Goal: Task Accomplishment & Management: Complete application form

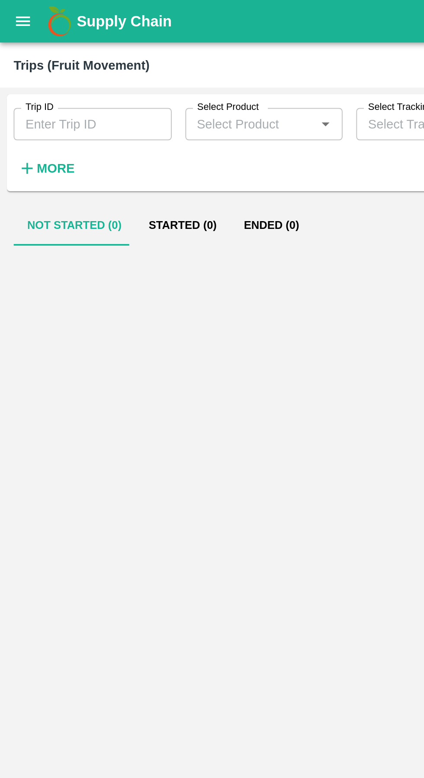
click at [38, 61] on input "Trip ID" at bounding box center [47, 63] width 80 height 16
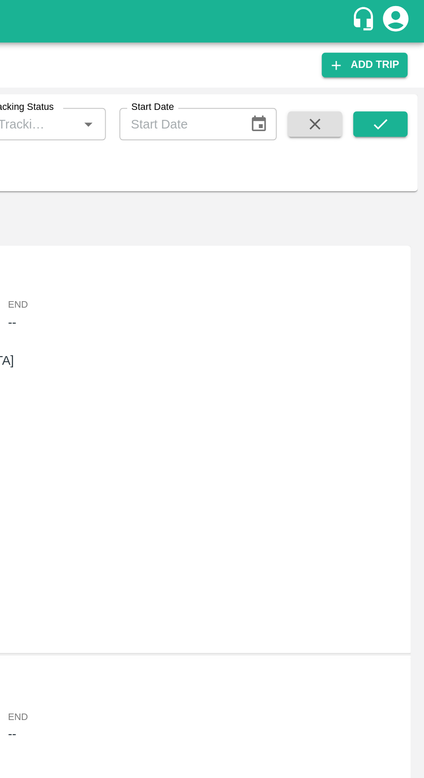
click at [404, 63] on icon "submit" at bounding box center [402, 63] width 10 height 10
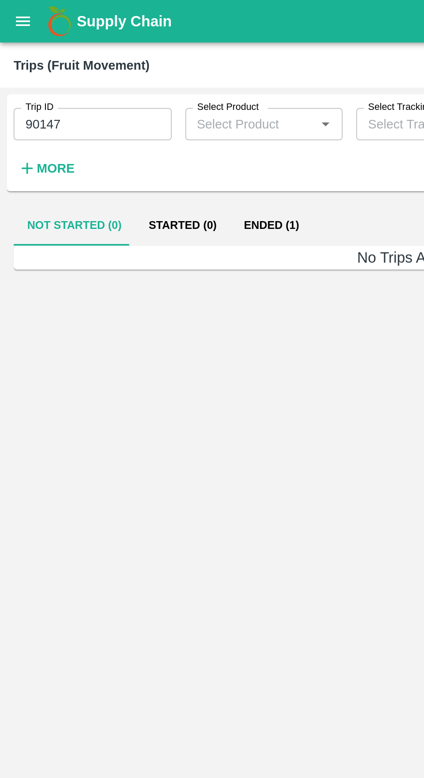
click at [136, 115] on button "Ended (1)" at bounding box center [138, 114] width 42 height 21
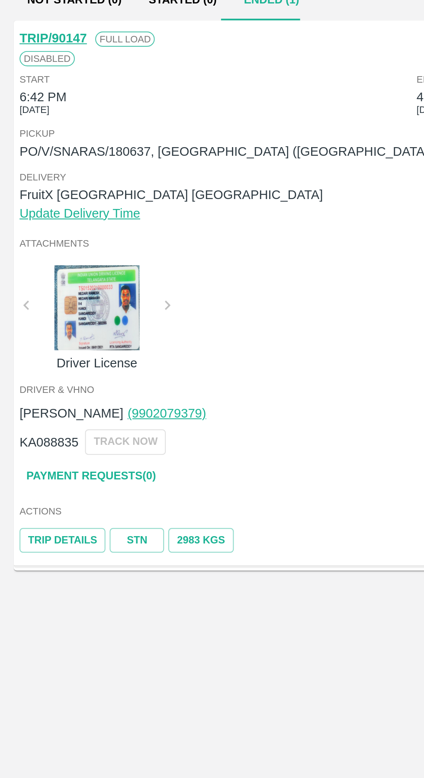
click at [68, 390] on link "STN" at bounding box center [70, 389] width 28 height 13
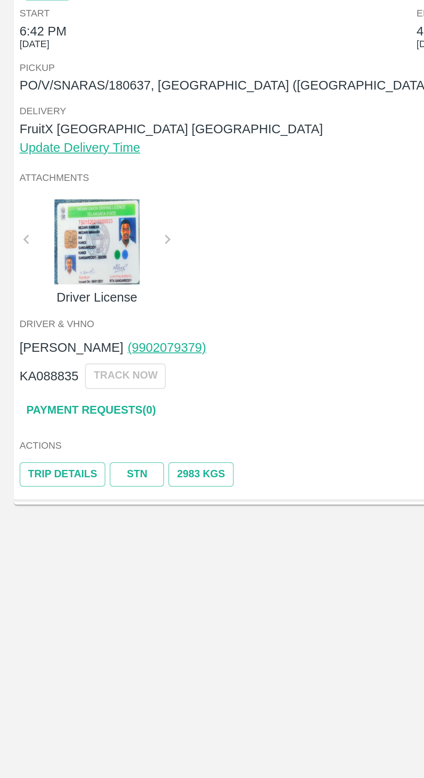
click at [70, 391] on link "STN" at bounding box center [70, 389] width 28 height 13
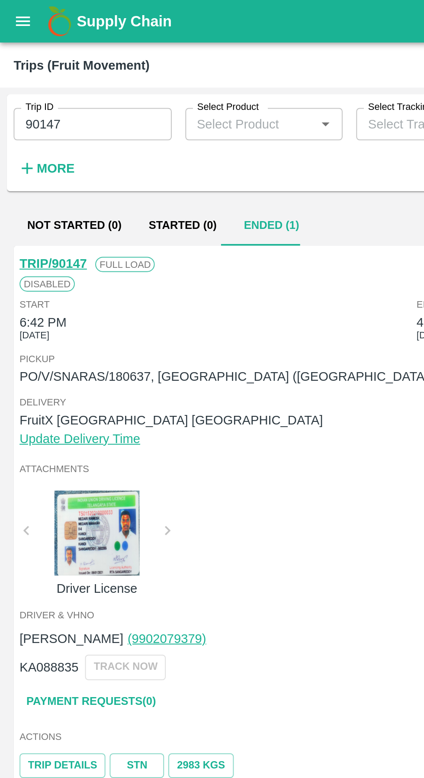
click at [43, 61] on input "90147" at bounding box center [47, 63] width 80 height 16
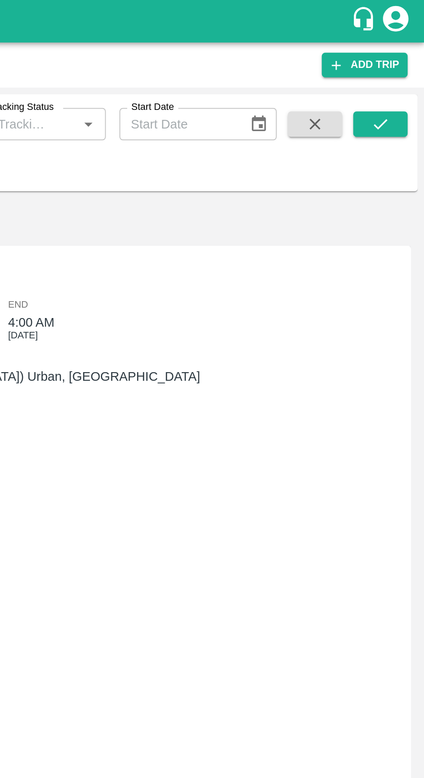
click at [401, 65] on icon "submit" at bounding box center [402, 63] width 10 height 10
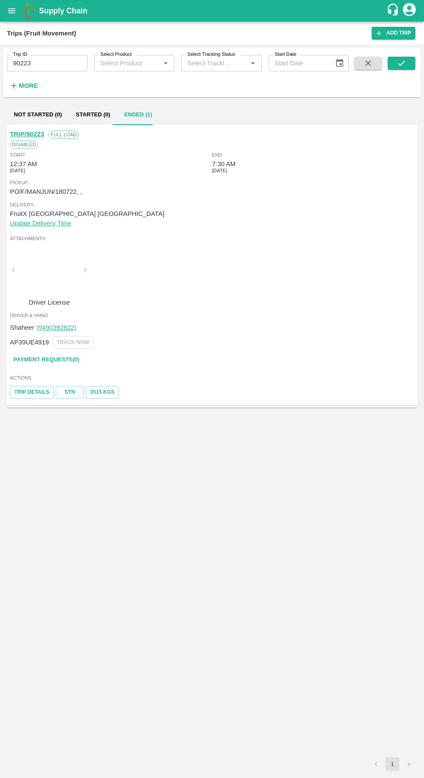
click at [69, 394] on link "STN" at bounding box center [70, 392] width 28 height 13
click at [61, 361] on link "Payment Requests( 0 )" at bounding box center [46, 359] width 73 height 15
click at [61, 63] on input "90223" at bounding box center [47, 63] width 80 height 16
type input "90147"
click at [396, 34] on link "Add Trip" at bounding box center [394, 33] width 44 height 13
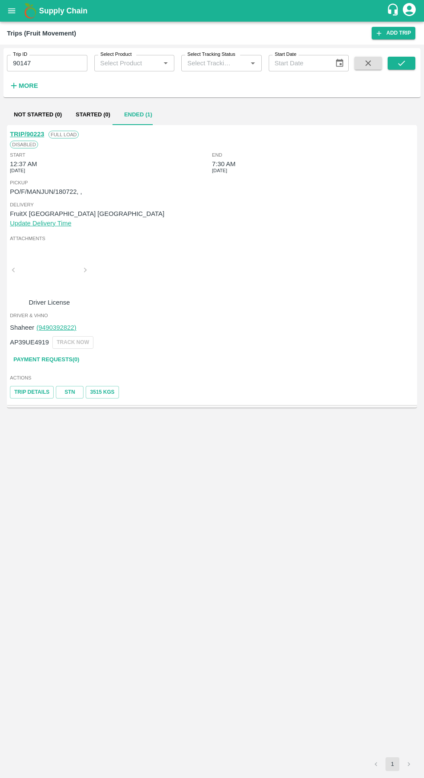
click at [397, 64] on icon "submit" at bounding box center [402, 63] width 10 height 10
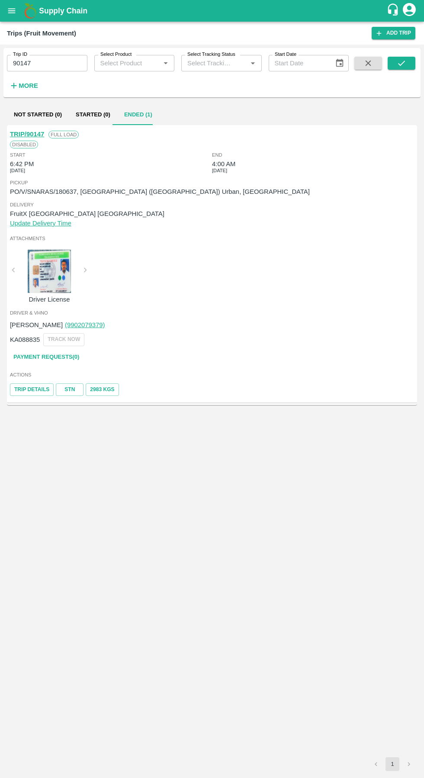
click at [41, 359] on link "Payment Requests( 0 )" at bounding box center [46, 357] width 73 height 15
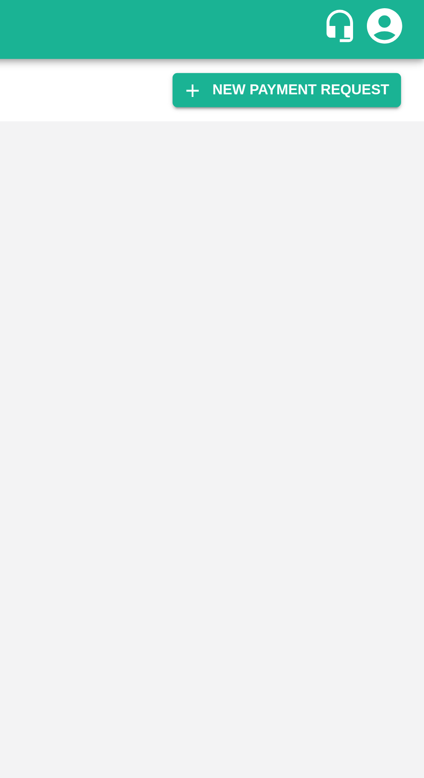
click at [382, 32] on button "New Payment Request" at bounding box center [373, 33] width 84 height 13
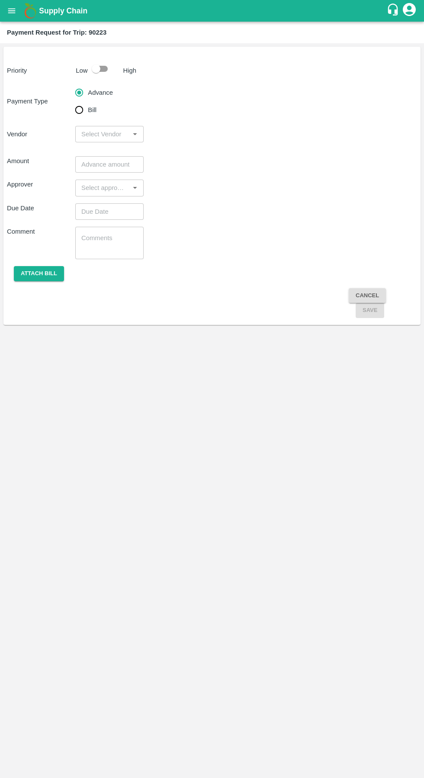
click at [78, 113] on input "Bill" at bounding box center [79, 109] width 17 height 17
radio input "true"
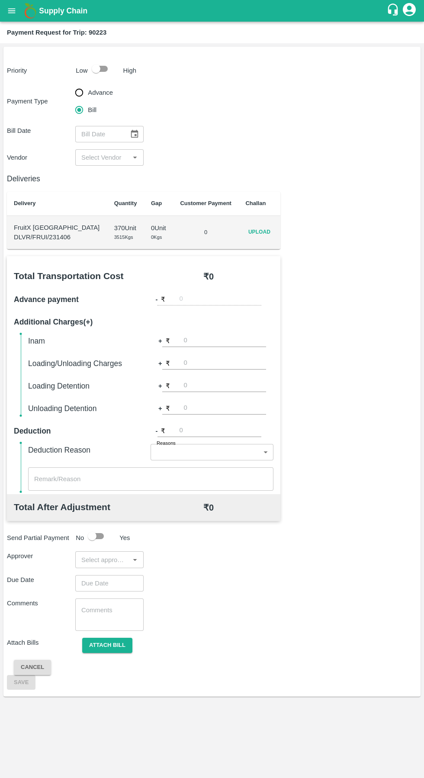
click at [252, 232] on span "Upload" at bounding box center [259, 232] width 28 height 13
click at [0, 0] on input "Upload" at bounding box center [0, 0] width 0 height 0
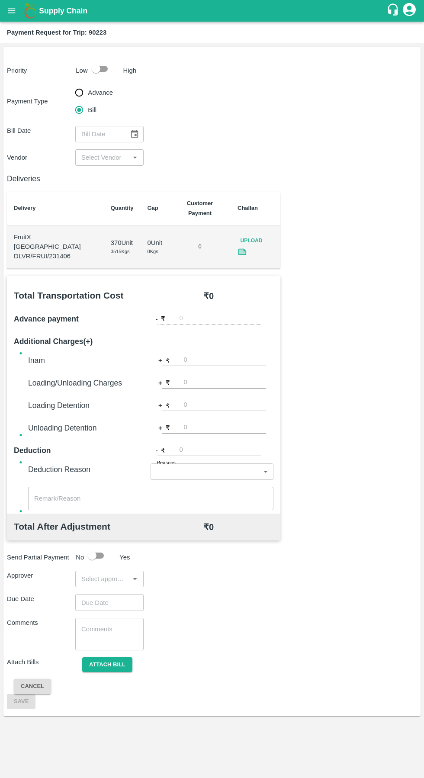
click at [246, 249] on icon at bounding box center [242, 251] width 6 height 5
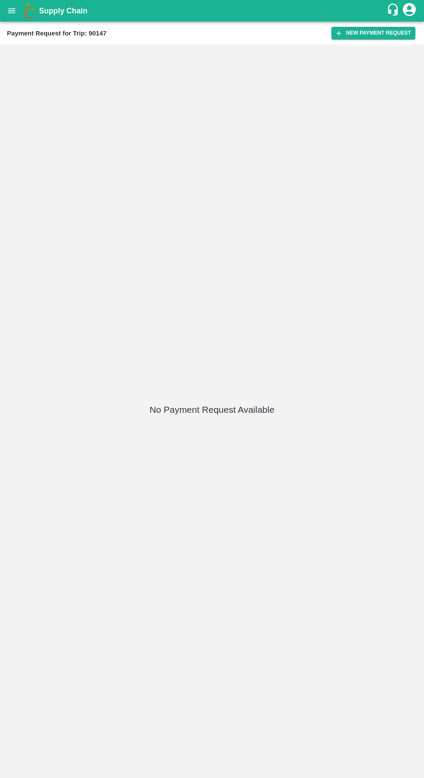
click at [368, 37] on button "New Payment Request" at bounding box center [373, 33] width 84 height 13
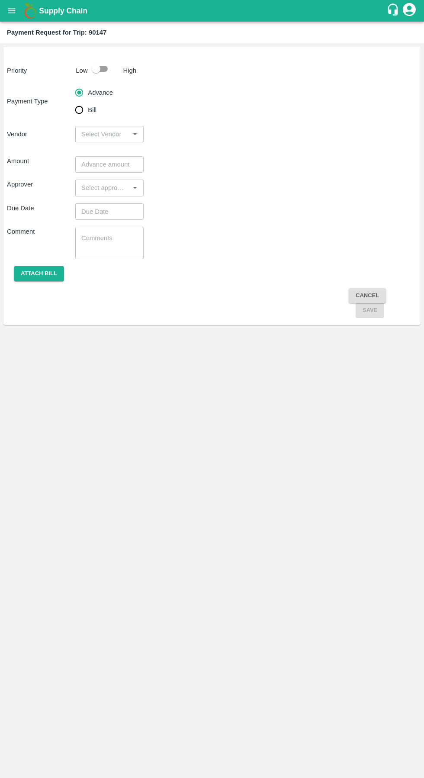
click at [76, 105] on input "Bill" at bounding box center [79, 109] width 17 height 17
radio input "true"
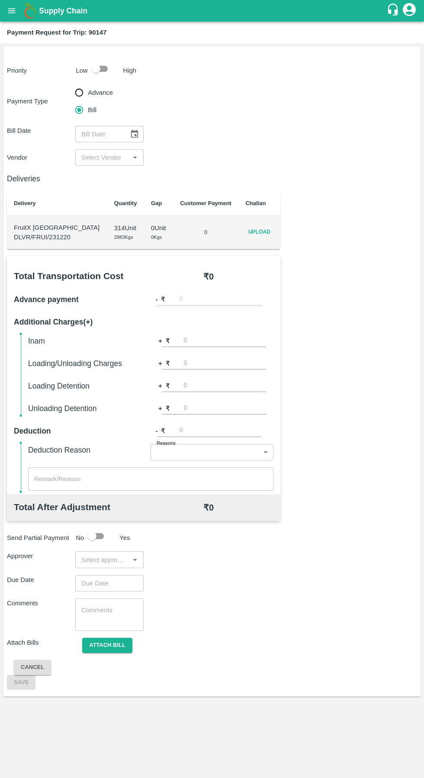
click at [258, 234] on span "Upload" at bounding box center [259, 232] width 28 height 13
click at [0, 0] on input "Upload" at bounding box center [0, 0] width 0 height 0
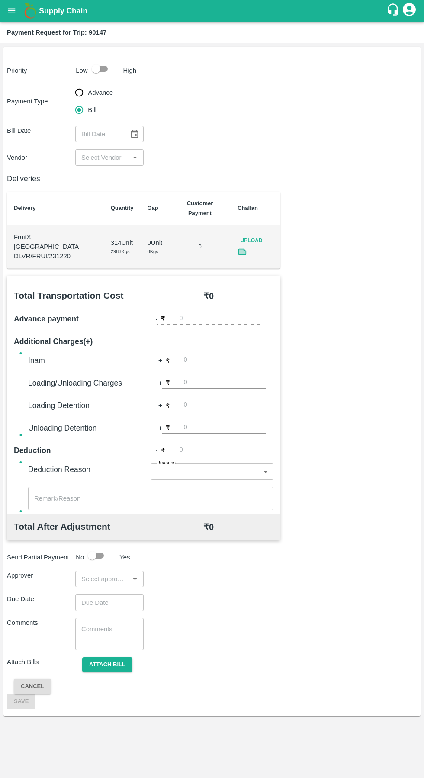
click at [93, 157] on input "input" at bounding box center [102, 157] width 49 height 11
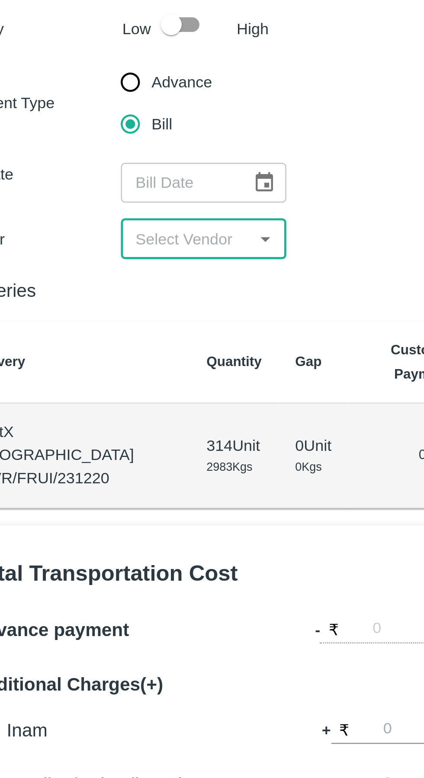
click at [135, 132] on icon "Choose date" at bounding box center [134, 134] width 7 height 8
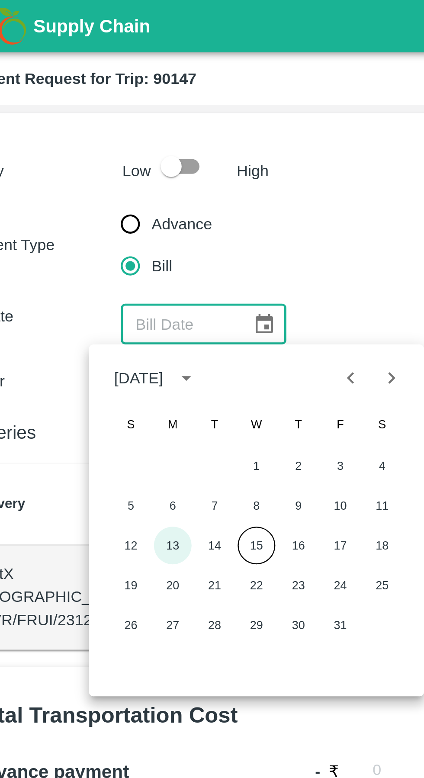
click at [98, 225] on button "13" at bounding box center [97, 226] width 16 height 16
type input "13/10/2025"
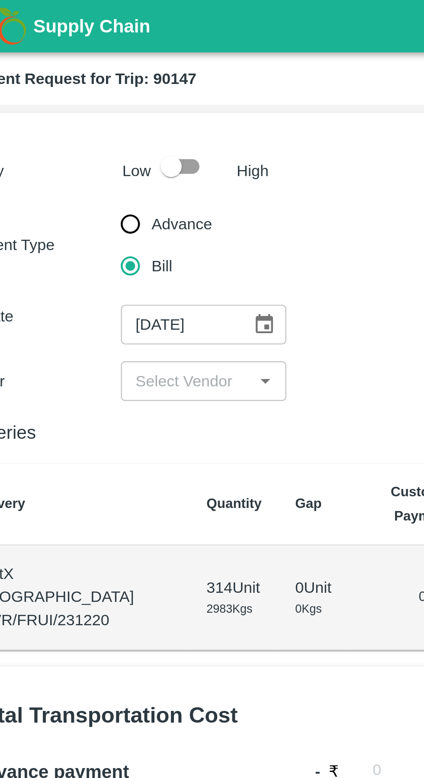
click at [122, 158] on input "input" at bounding box center [102, 157] width 49 height 11
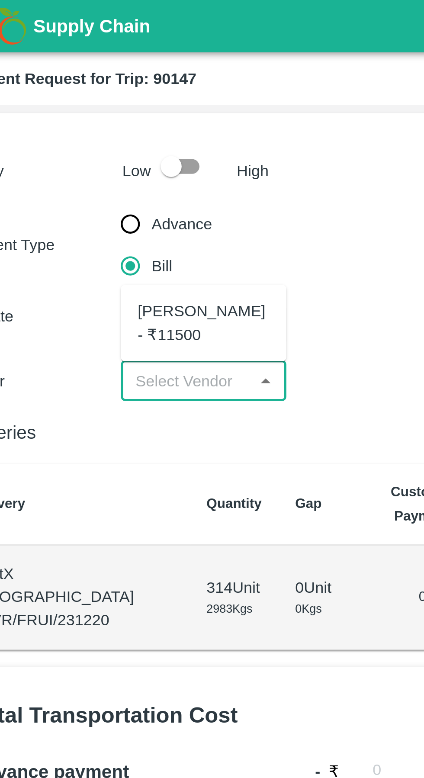
click at [112, 136] on div "Ganesh Mohan Marathe - ₹11500" at bounding box center [109, 133] width 55 height 19
type input "Ganesh Mohan Marathe - ₹11500"
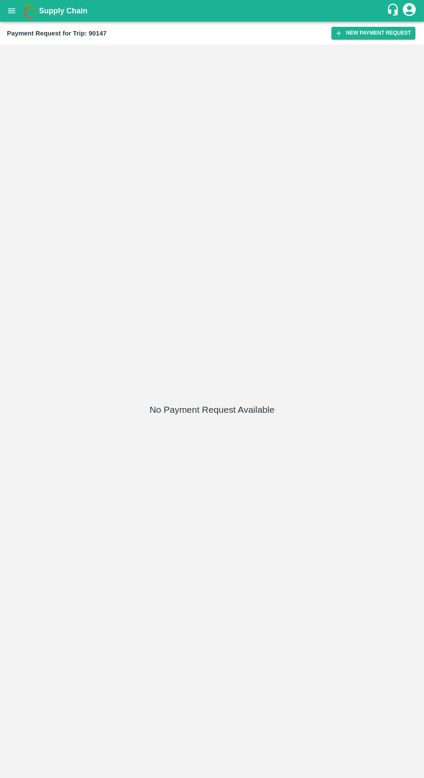
click at [380, 33] on button "New Payment Request" at bounding box center [373, 33] width 84 height 13
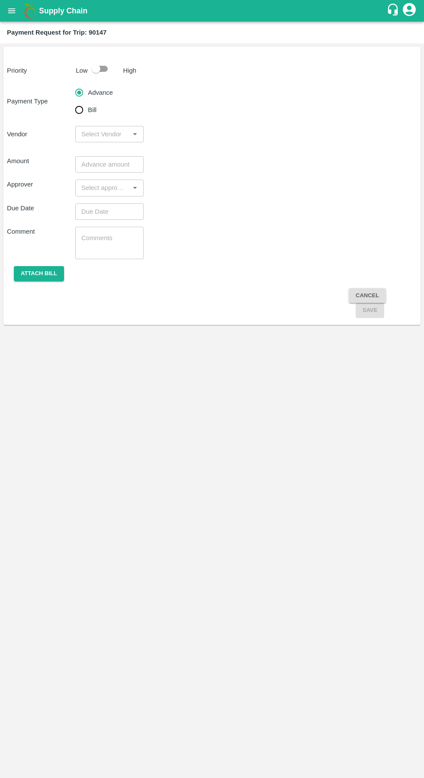
click at [106, 70] on input "checkbox" at bounding box center [95, 69] width 49 height 16
checkbox input "true"
click at [81, 114] on input "Bill" at bounding box center [79, 109] width 17 height 17
radio input "true"
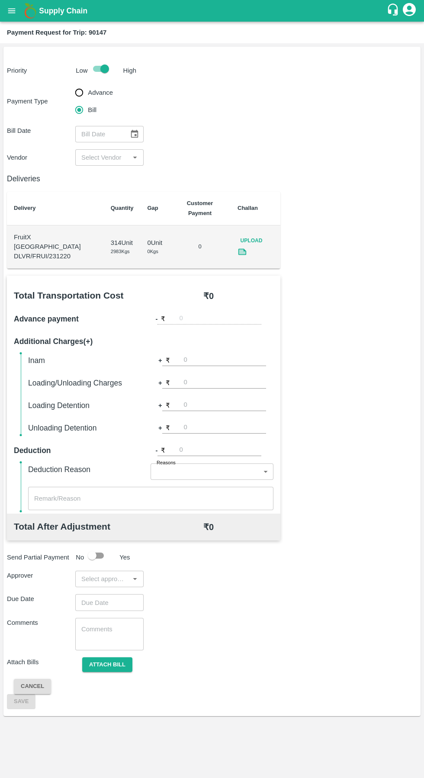
click at [135, 134] on icon "Choose date" at bounding box center [135, 134] width 10 height 10
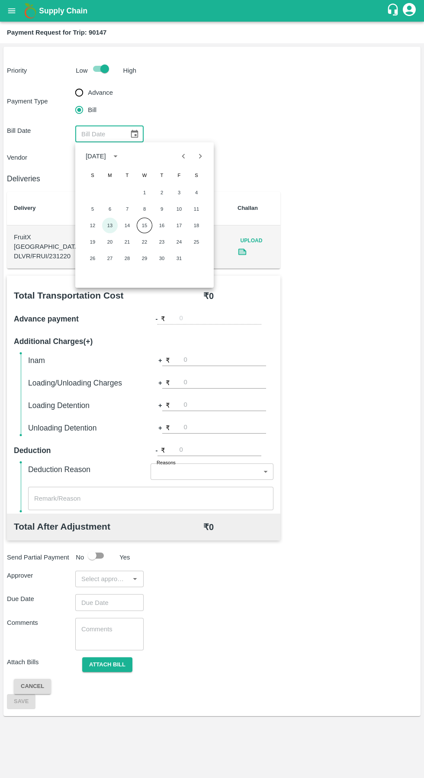
click at [109, 228] on button "13" at bounding box center [110, 226] width 16 height 16
type input "13/10/2025"
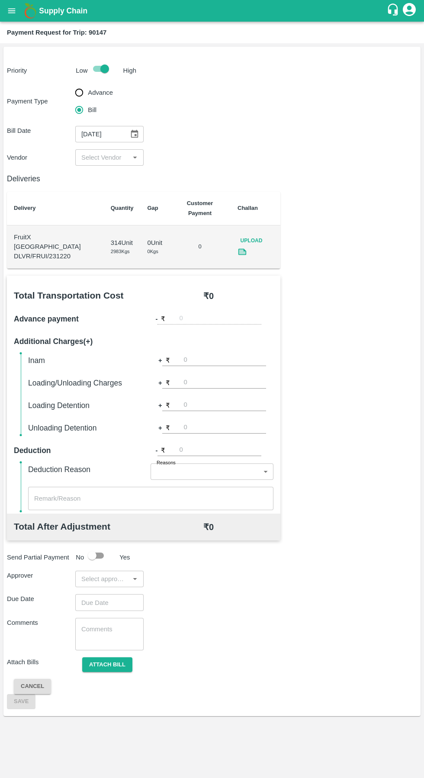
click at [113, 157] on input "input" at bounding box center [102, 157] width 49 height 11
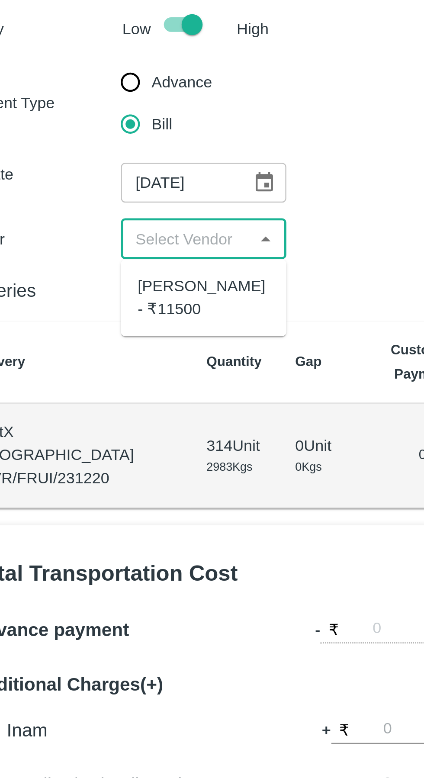
click at [110, 179] on div "Ganesh Mohan Marathe - ₹11500" at bounding box center [109, 181] width 55 height 19
type input "Ganesh Mohan Marathe - ₹11500"
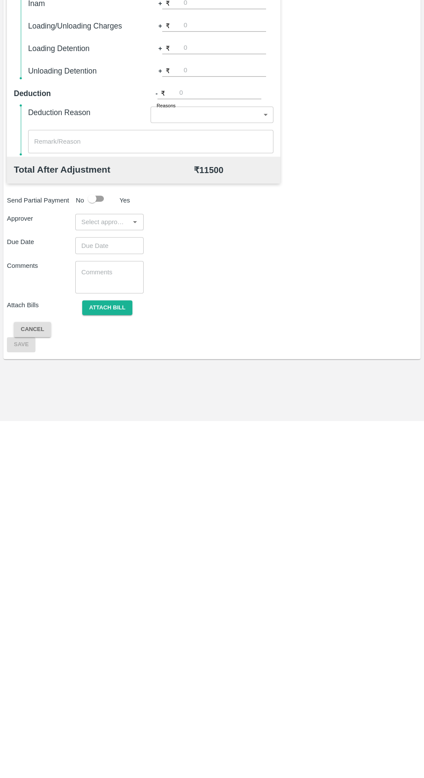
click at [111, 573] on input "input" at bounding box center [102, 578] width 49 height 11
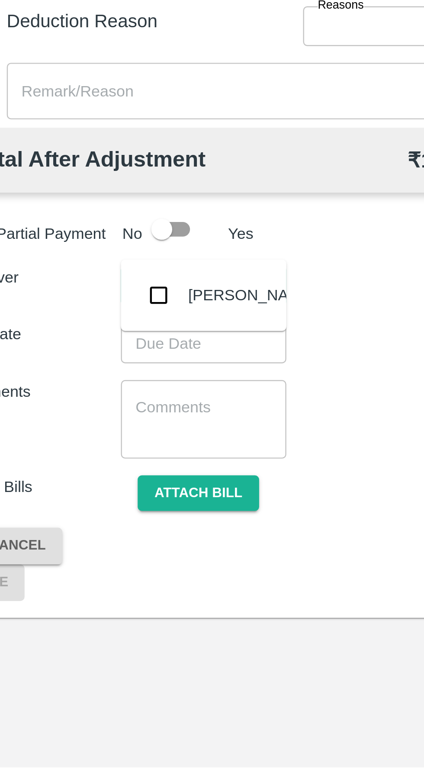
type input "palw"
click at [98, 586] on input "checkbox" at bounding box center [90, 582] width 17 height 17
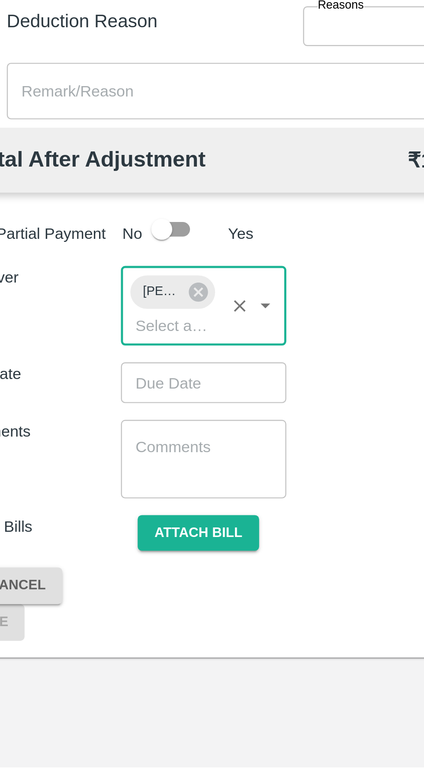
click at [111, 610] on input "Choose date" at bounding box center [106, 618] width 62 height 16
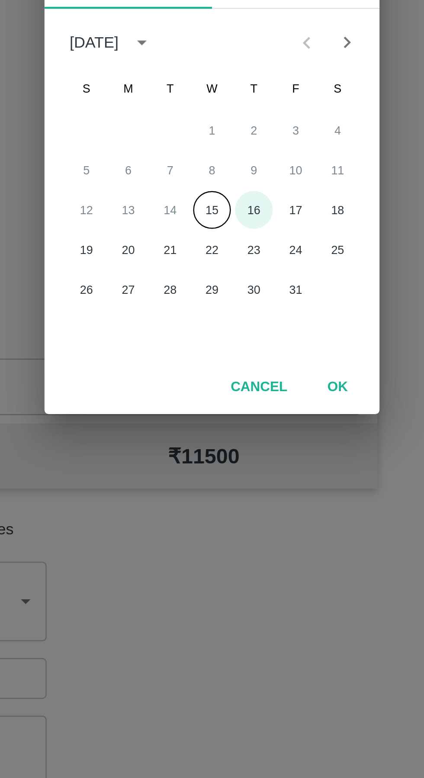
click at [228, 427] on button "16" at bounding box center [229, 425] width 16 height 16
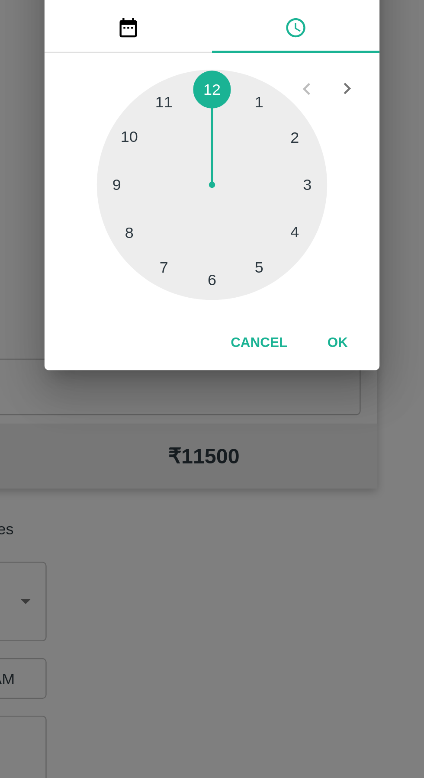
click at [232, 451] on div at bounding box center [211, 414] width 95 height 95
click at [230, 451] on div at bounding box center [211, 414] width 95 height 95
type input "16/10/2025 05:26 AM"
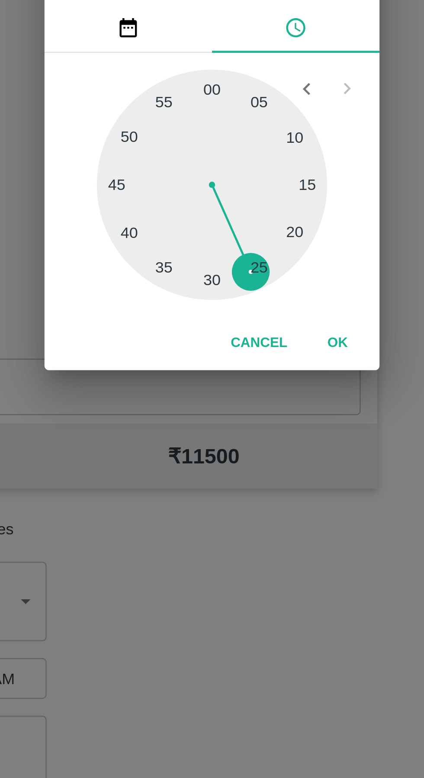
click at [269, 480] on button "OK" at bounding box center [264, 480] width 28 height 15
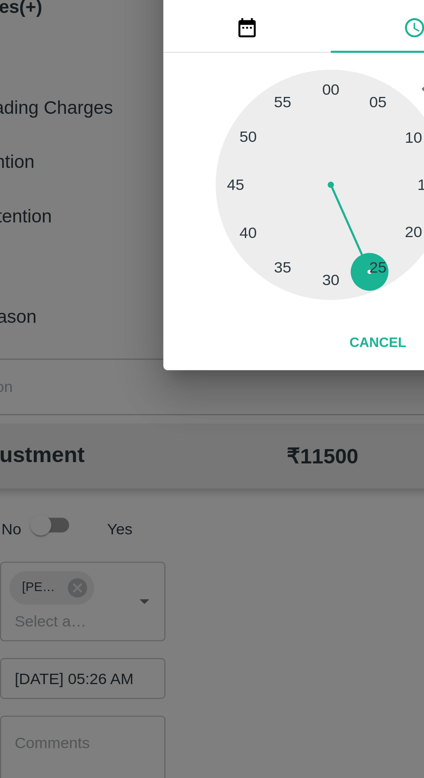
scroll to position [0, 7]
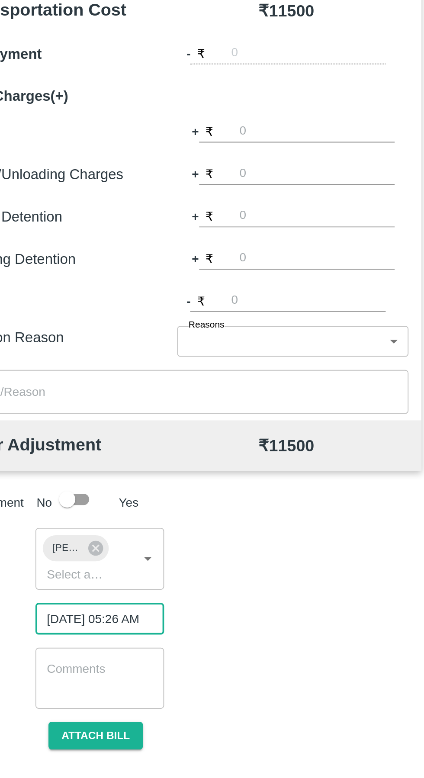
click at [110, 674] on button "Attach bill" at bounding box center [107, 681] width 50 height 15
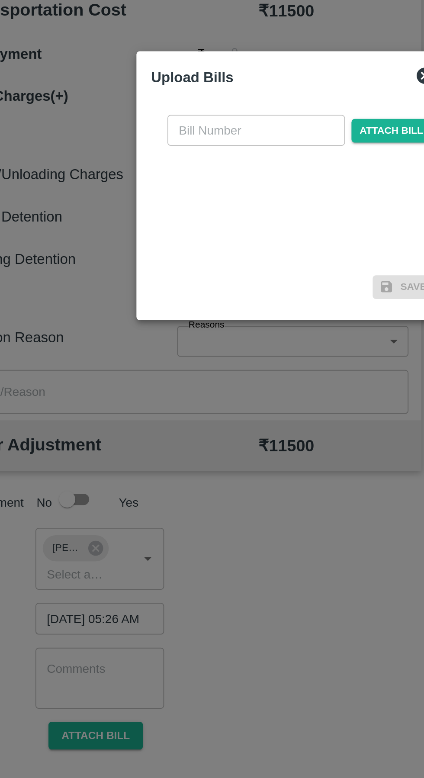
scroll to position [0, 0]
click at [170, 368] on input "text" at bounding box center [192, 359] width 94 height 16
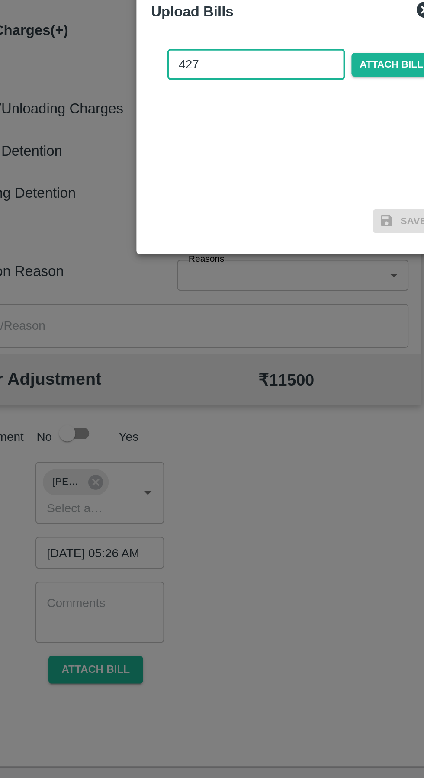
type input "427"
click at [264, 362] on span "Attach bill" at bounding box center [264, 359] width 42 height 13
click at [0, 0] on input "Attach bill" at bounding box center [0, 0] width 0 height 0
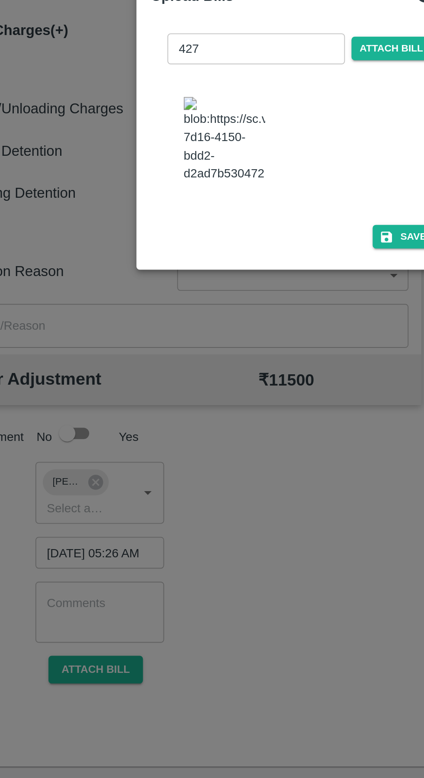
click at [269, 457] on button "Save" at bounding box center [270, 451] width 33 height 13
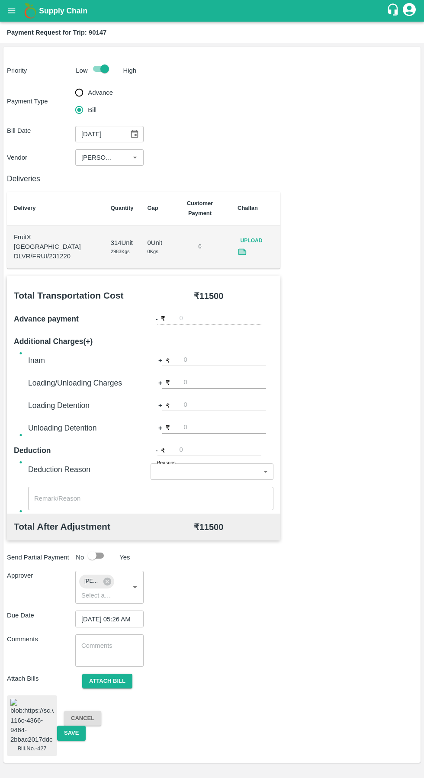
click at [72, 725] on button "Save" at bounding box center [71, 732] width 29 height 15
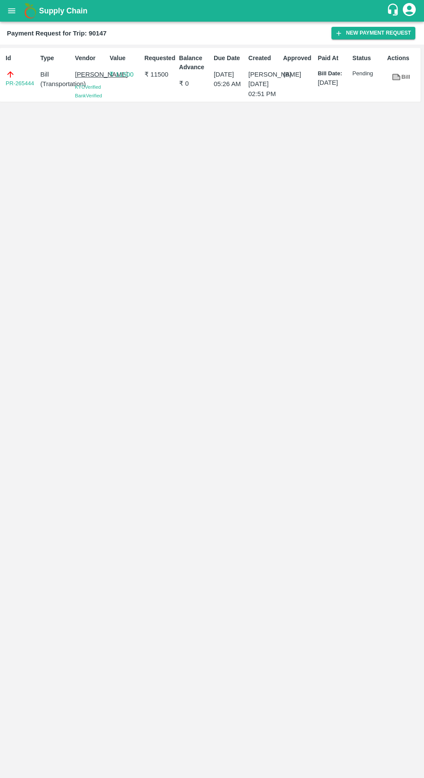
click at [12, 11] on icon "open drawer" at bounding box center [11, 10] width 7 height 5
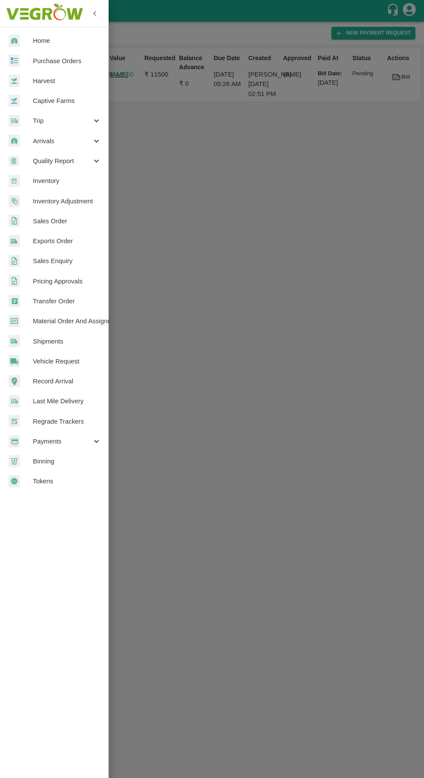
click at [38, 121] on span "Trip" at bounding box center [62, 121] width 59 height 10
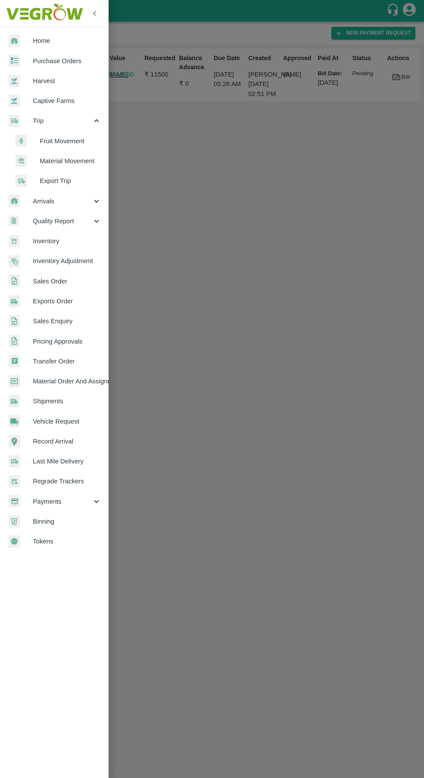
click at [55, 141] on span "Fruit Movement" at bounding box center [70, 141] width 61 height 10
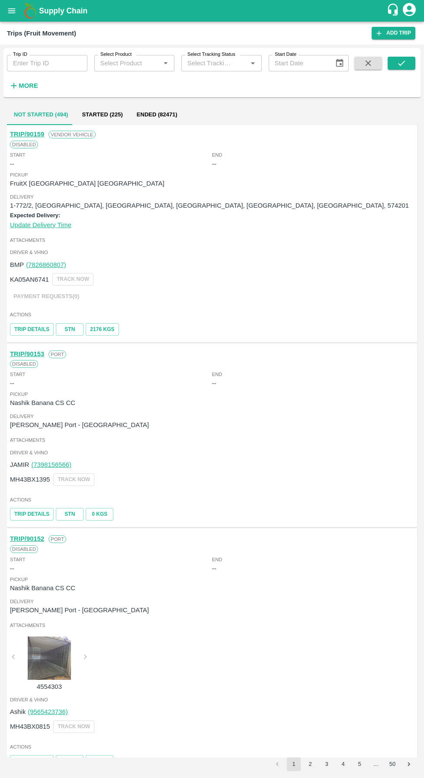
click at [58, 66] on input "Trip ID" at bounding box center [47, 63] width 80 height 16
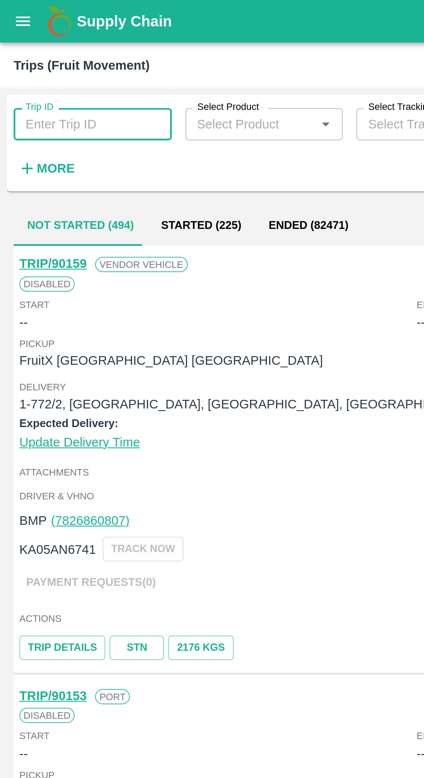
click at [39, 65] on input "Trip ID" at bounding box center [47, 63] width 80 height 16
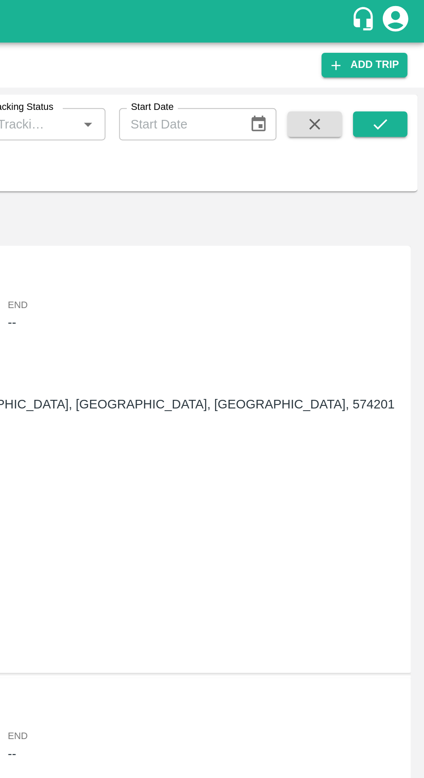
type input "90223"
click at [404, 57] on button "submit" at bounding box center [402, 63] width 28 height 13
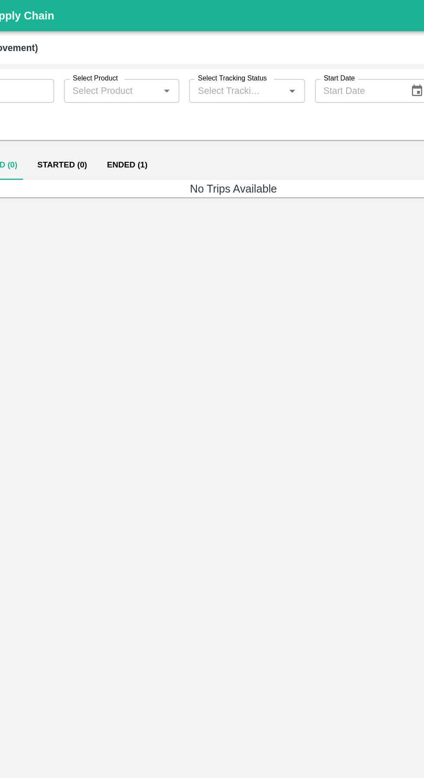
click at [139, 108] on button "Ended (1)" at bounding box center [138, 114] width 42 height 21
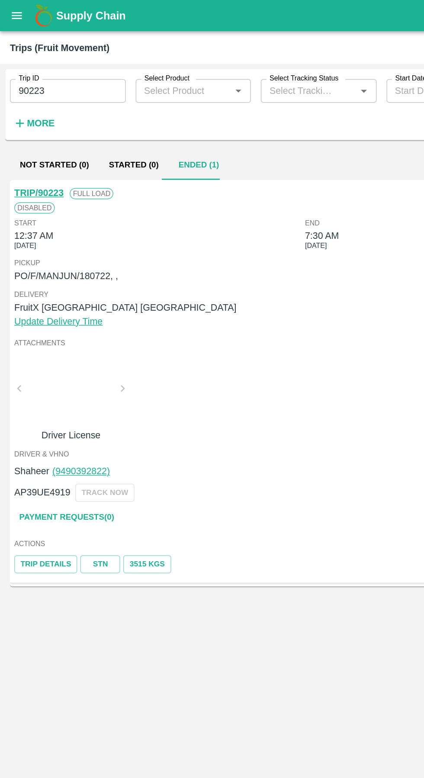
click at [33, 362] on link "Payment Requests( 0 )" at bounding box center [46, 359] width 73 height 15
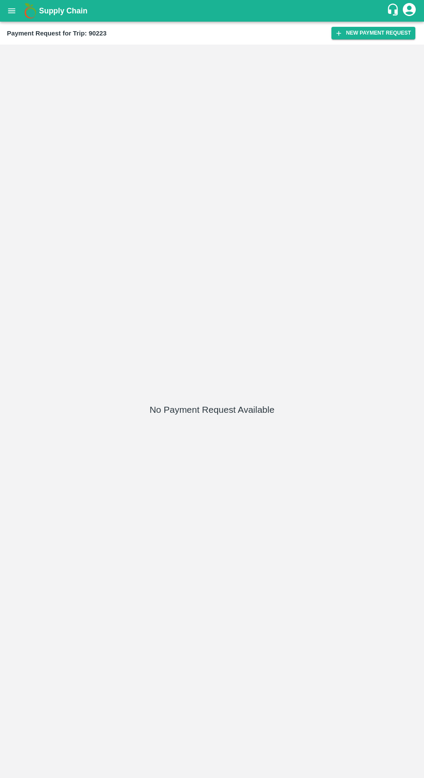
click at [379, 37] on button "New Payment Request" at bounding box center [373, 33] width 84 height 13
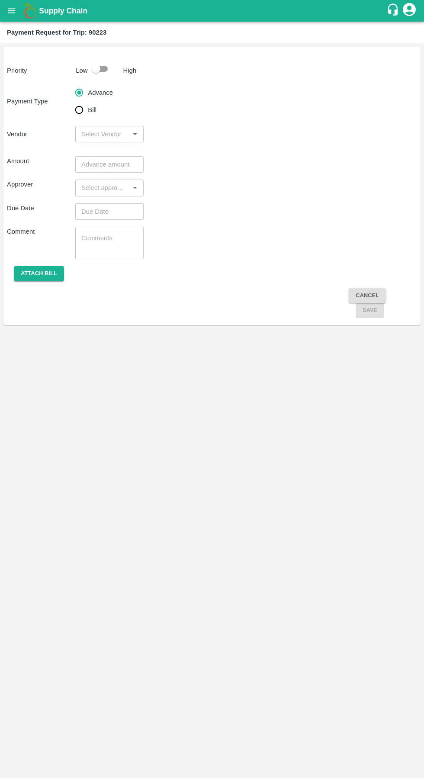
click at [80, 115] on input "Bill" at bounding box center [79, 109] width 17 height 17
radio input "true"
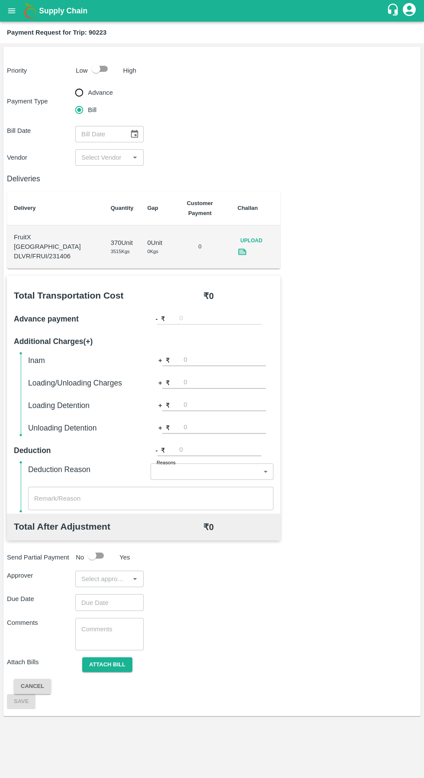
click at [100, 157] on input "input" at bounding box center [102, 157] width 49 height 11
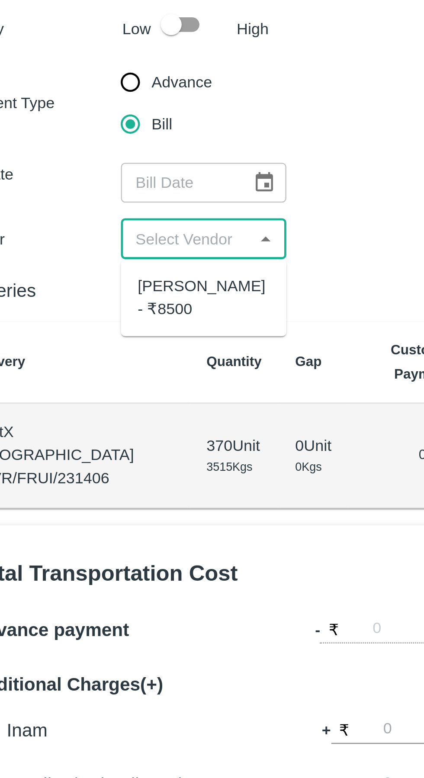
click at [100, 182] on div "Ganesh Mohan Marathe - ₹8500" at bounding box center [109, 181] width 55 height 19
type input "Ganesh Mohan Marathe - ₹8500"
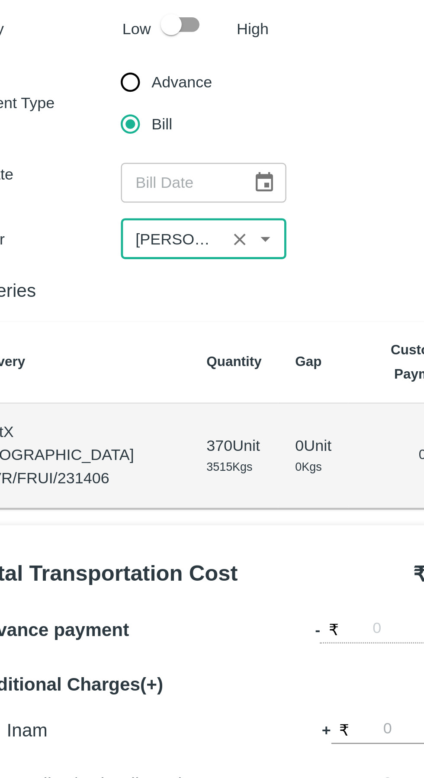
click at [134, 136] on icon "Choose date" at bounding box center [135, 134] width 10 height 10
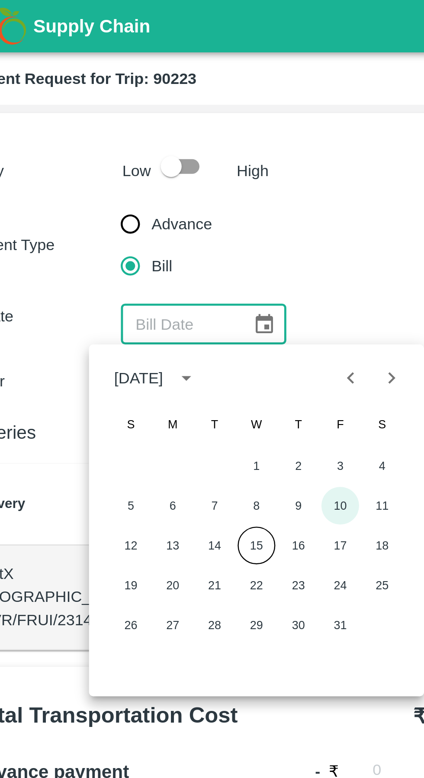
click at [170, 212] on button "10" at bounding box center [166, 209] width 16 height 16
type input "10/10/2025"
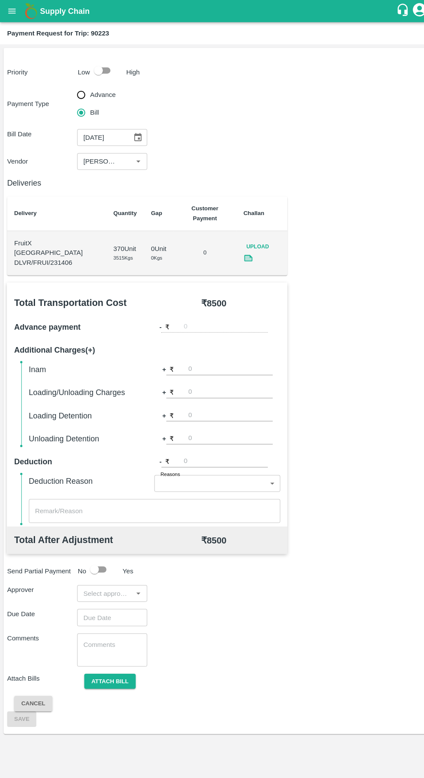
click at [135, 578] on icon "Open" at bounding box center [135, 579] width 4 height 2
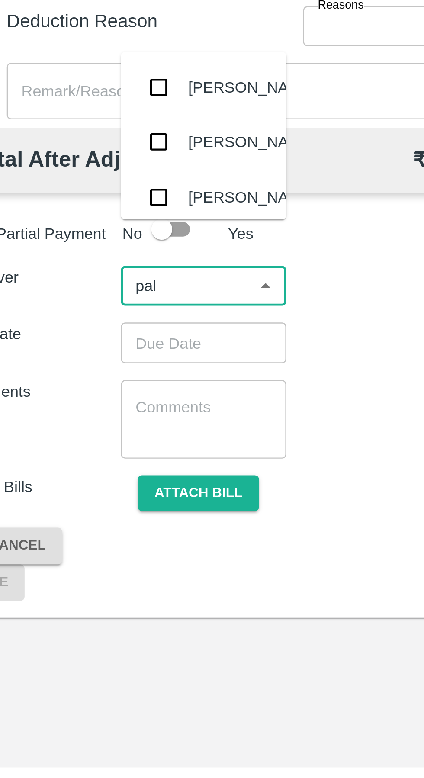
type input "palw"
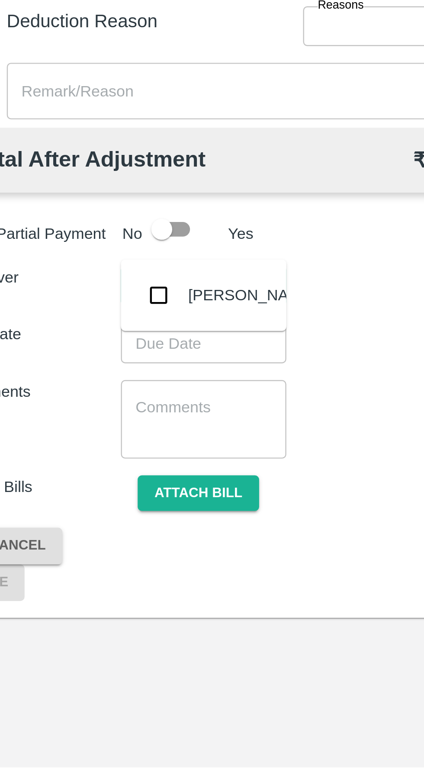
click at [112, 581] on div "Palwinder Singh" at bounding box center [129, 583] width 53 height 10
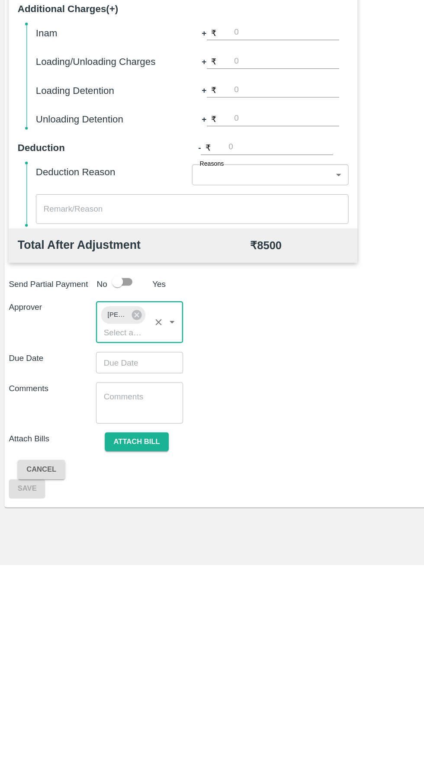
click at [117, 610] on input "Choose date" at bounding box center [106, 618] width 62 height 16
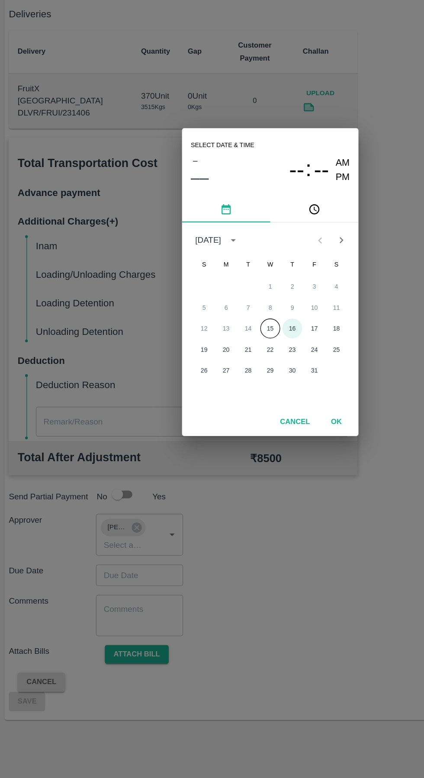
click at [229, 425] on button "16" at bounding box center [229, 425] width 16 height 16
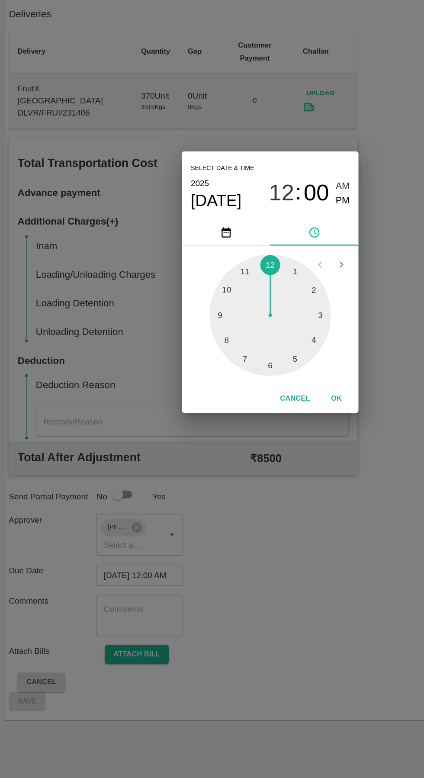
click at [242, 449] on div at bounding box center [211, 414] width 95 height 95
type input "16/10/2025 05:00 AM"
click at [268, 487] on button "OK" at bounding box center [264, 480] width 28 height 15
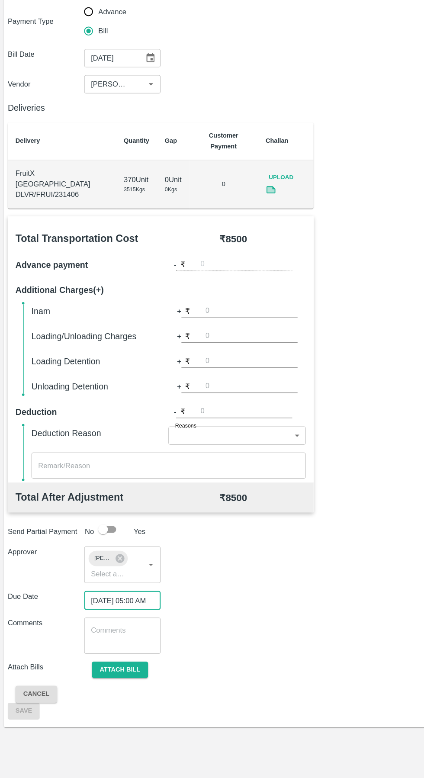
click at [111, 674] on button "Attach bill" at bounding box center [107, 681] width 50 height 15
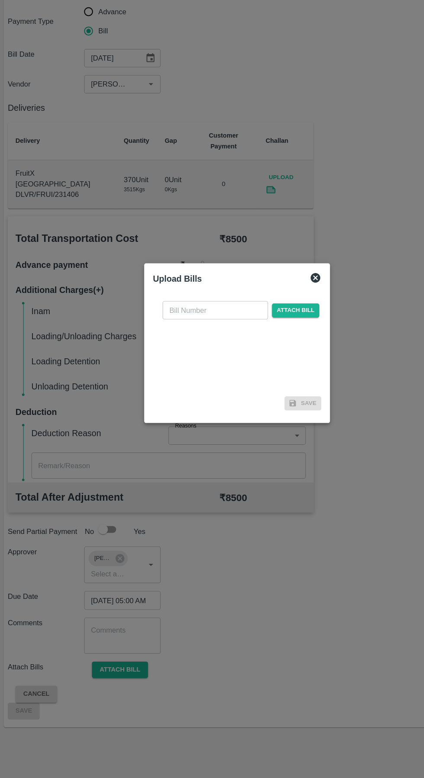
click at [173, 359] on input "text" at bounding box center [192, 359] width 94 height 16
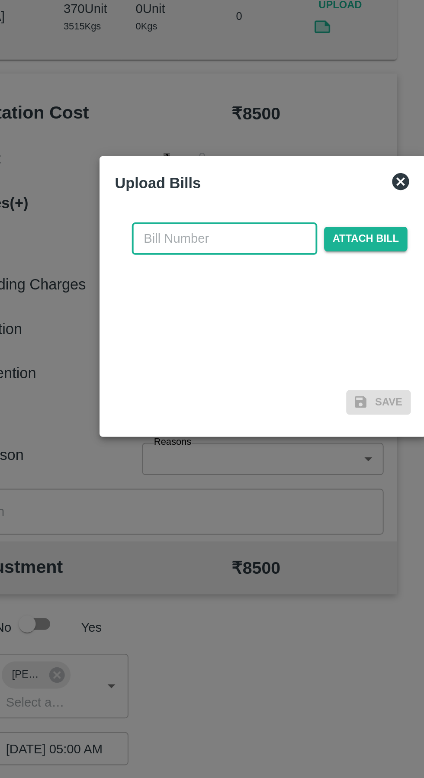
type input "5"
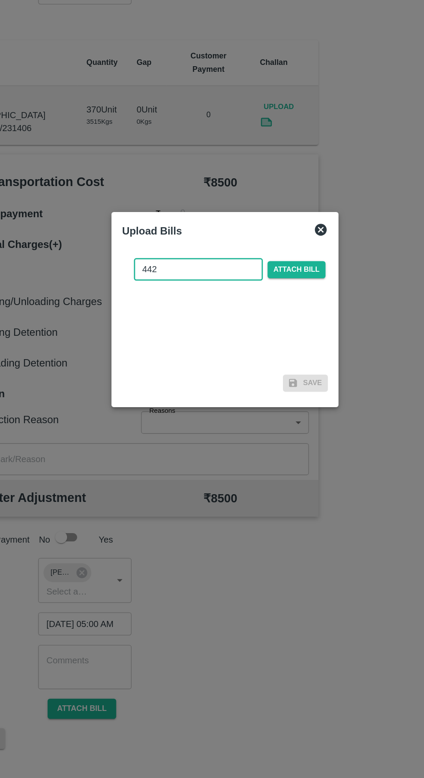
type input "442"
click at [265, 359] on span "Attach bill" at bounding box center [264, 359] width 42 height 13
click at [0, 0] on input "Attach bill" at bounding box center [0, 0] width 0 height 0
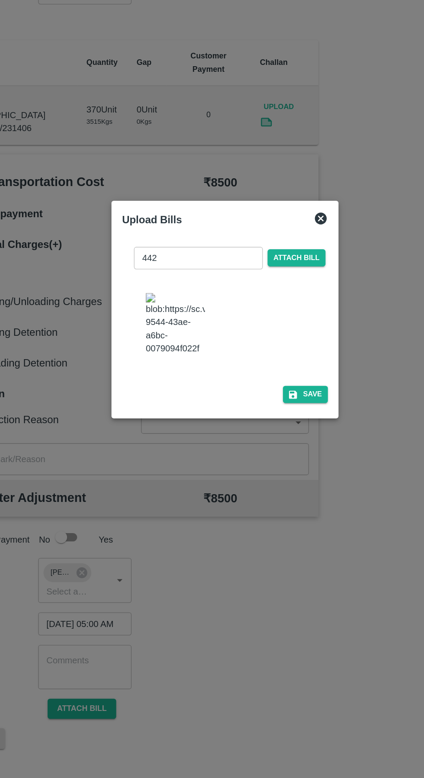
click at [278, 457] on button "Save" at bounding box center [270, 451] width 33 height 13
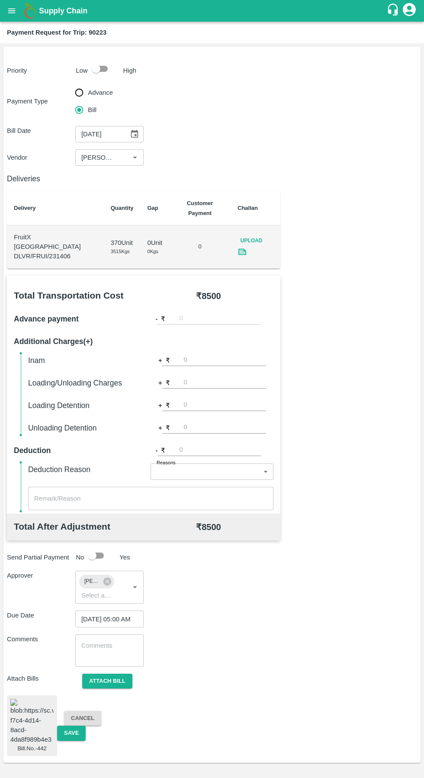
click at [67, 725] on button "Save" at bounding box center [71, 732] width 29 height 15
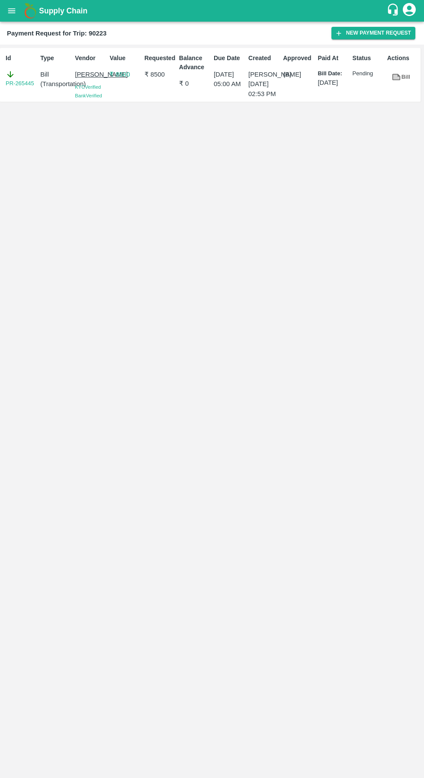
click at [10, 558] on div "Id PR-265445 Type Bill ( Transportation ) Vendor Ganesh Mohan Marathe KYC Verif…" at bounding box center [212, 411] width 424 height 733
click at [12, 11] on icon "open drawer" at bounding box center [11, 10] width 7 height 5
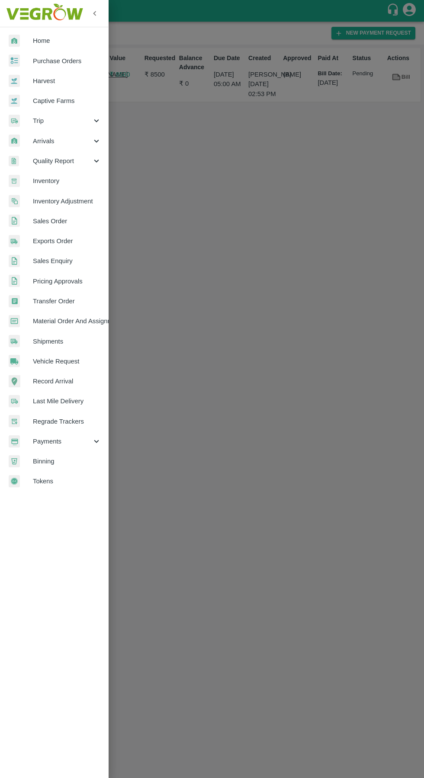
click at [29, 133] on div "Arrivals" at bounding box center [54, 141] width 108 height 20
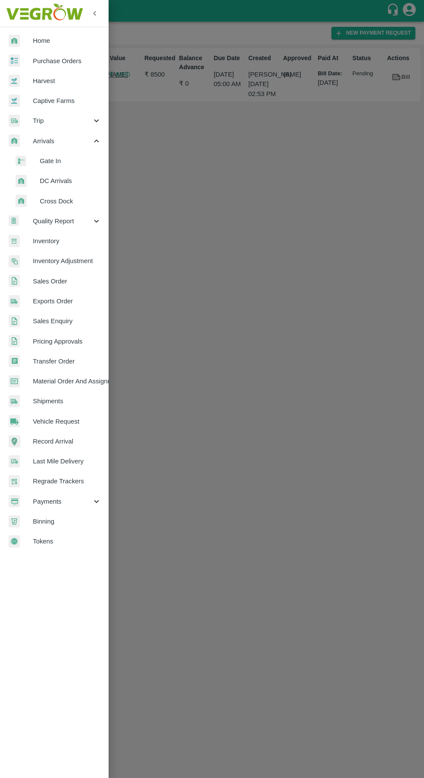
click at [38, 121] on span "Trip" at bounding box center [62, 121] width 59 height 10
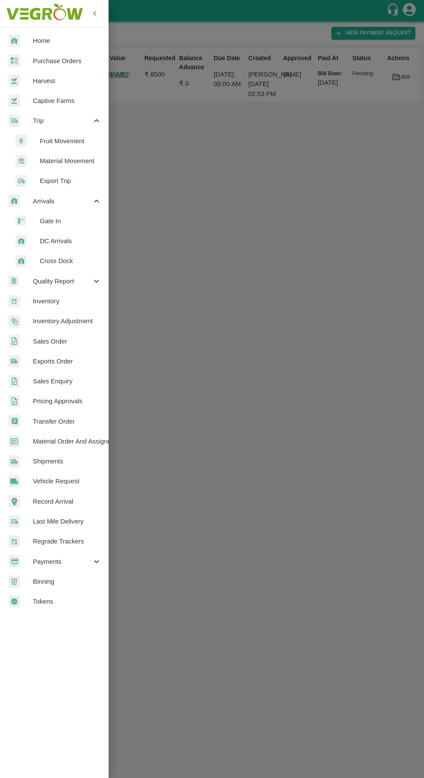
click at [58, 141] on span "Fruit Movement" at bounding box center [70, 141] width 61 height 10
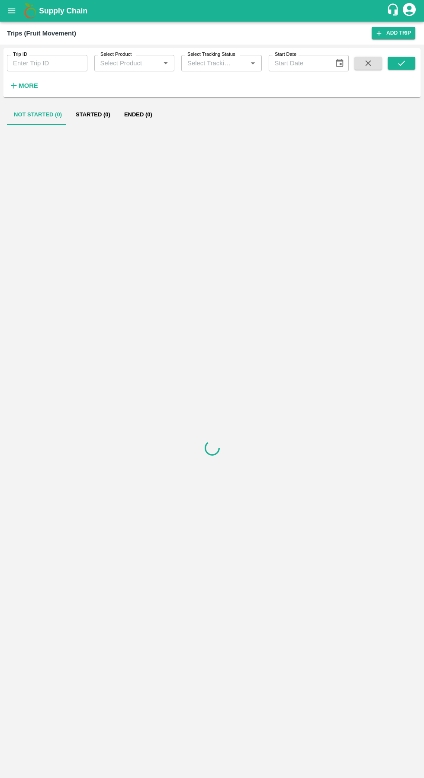
click at [31, 63] on input "Trip ID" at bounding box center [47, 63] width 80 height 16
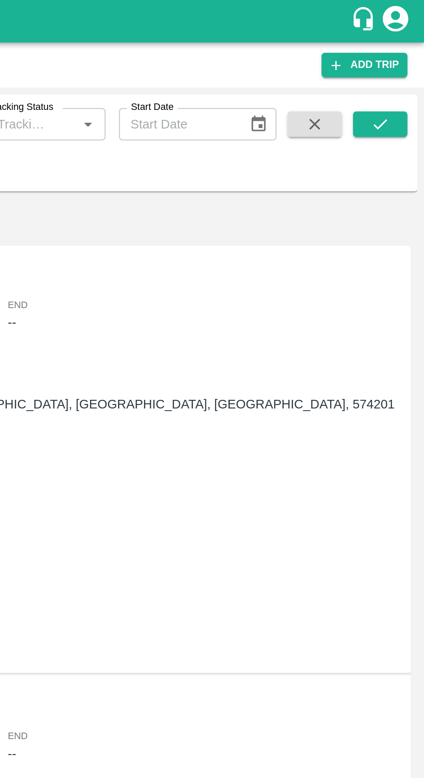
click at [401, 64] on icon "submit" at bounding box center [401, 63] width 7 height 5
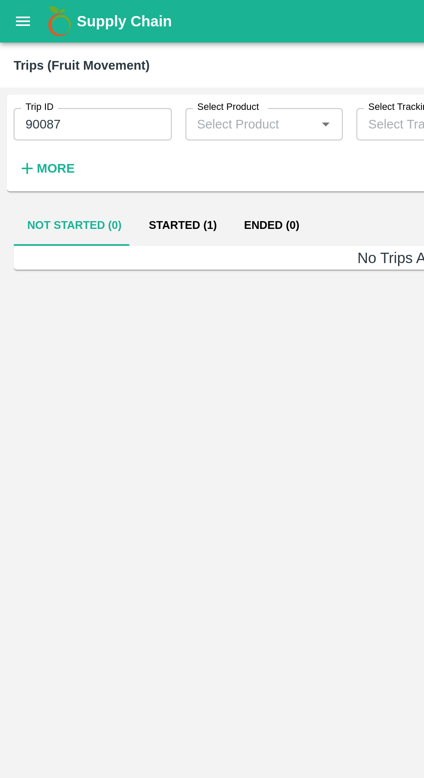
click at [79, 123] on button "Started (1)" at bounding box center [93, 114] width 48 height 21
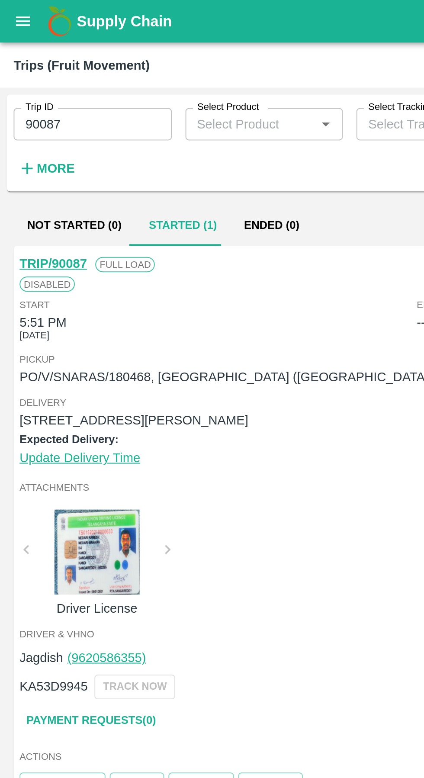
click at [42, 64] on input "90087" at bounding box center [47, 63] width 80 height 16
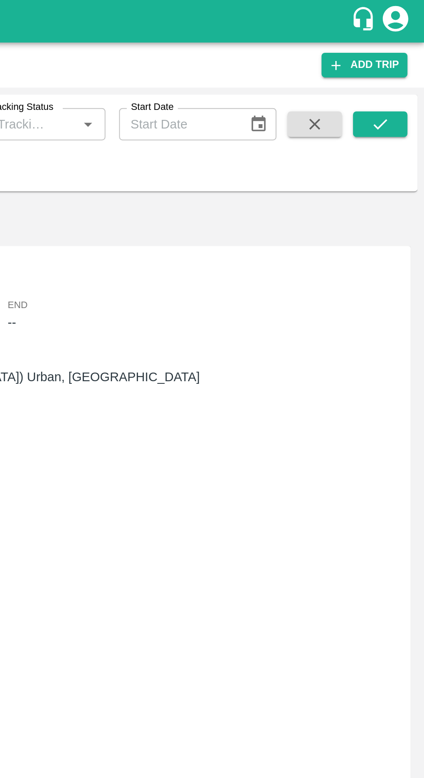
type input "90088"
click at [397, 67] on icon "submit" at bounding box center [402, 63] width 10 height 10
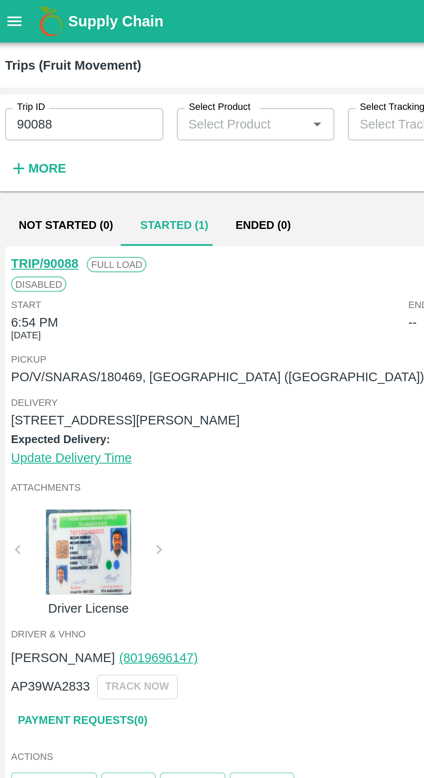
click at [10, 13] on icon "open drawer" at bounding box center [12, 11] width 10 height 10
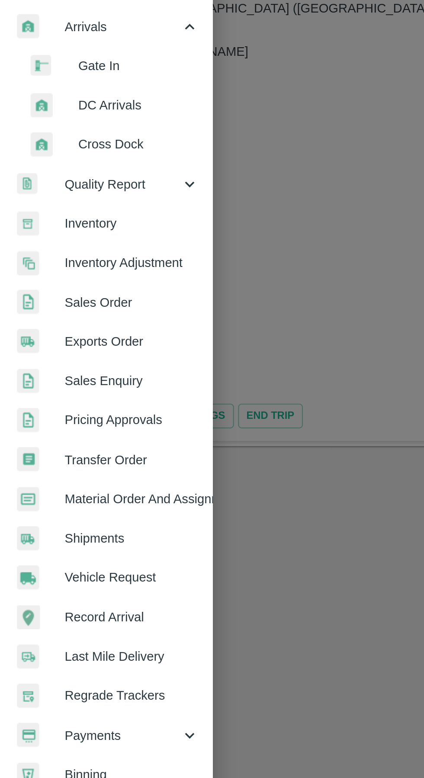
click at [78, 564] on span "Payments" at bounding box center [62, 562] width 59 height 10
click at [82, 576] on li "My Payment Requests" at bounding box center [57, 581] width 101 height 20
